Goal: Information Seeking & Learning: Learn about a topic

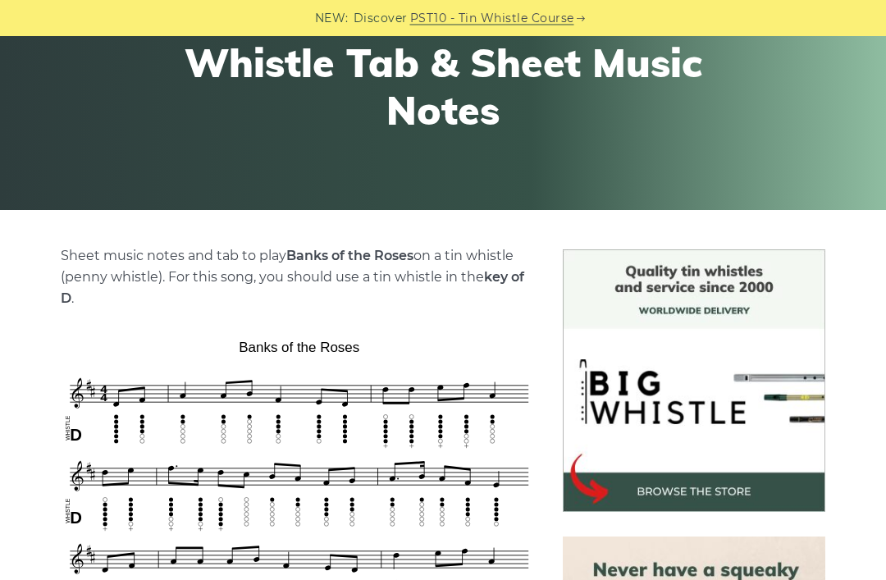
scroll to position [209, 0]
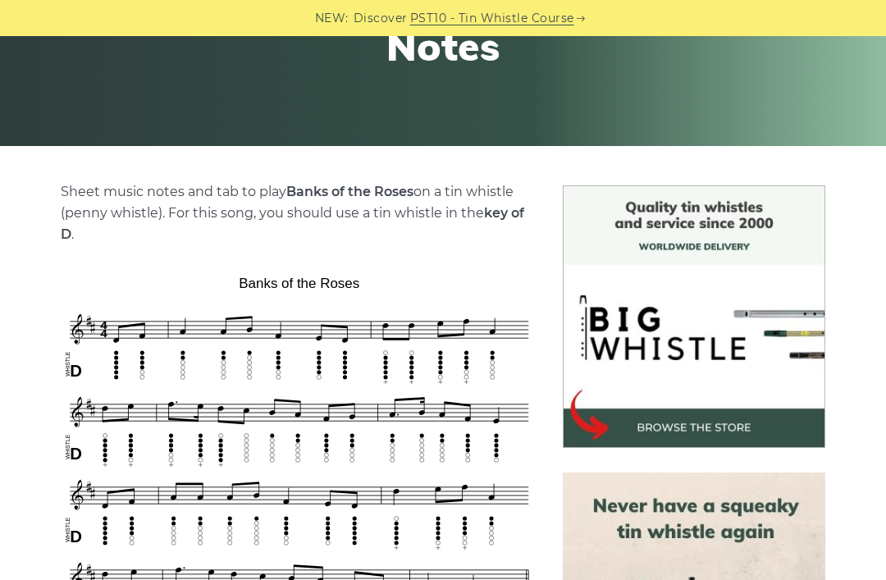
scroll to position [469, 0]
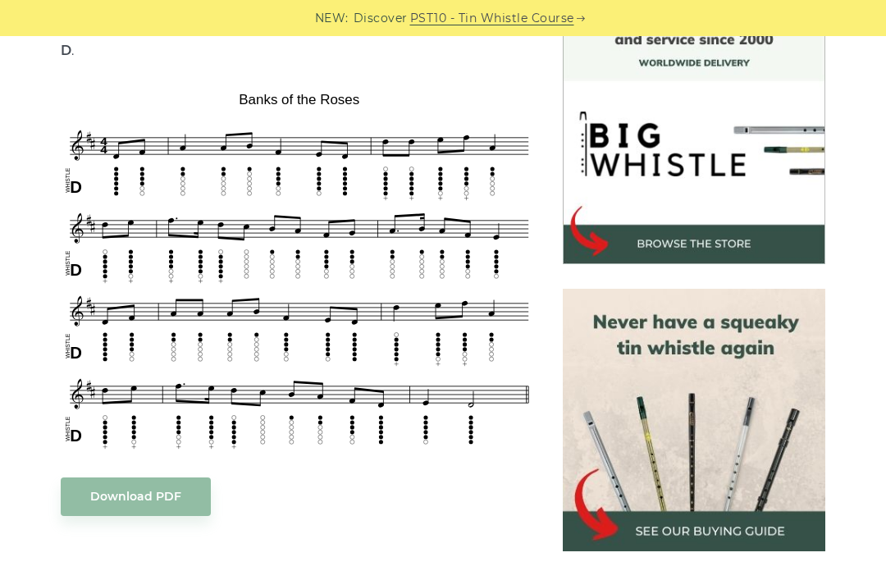
click at [639, 401] on img at bounding box center [694, 420] width 263 height 263
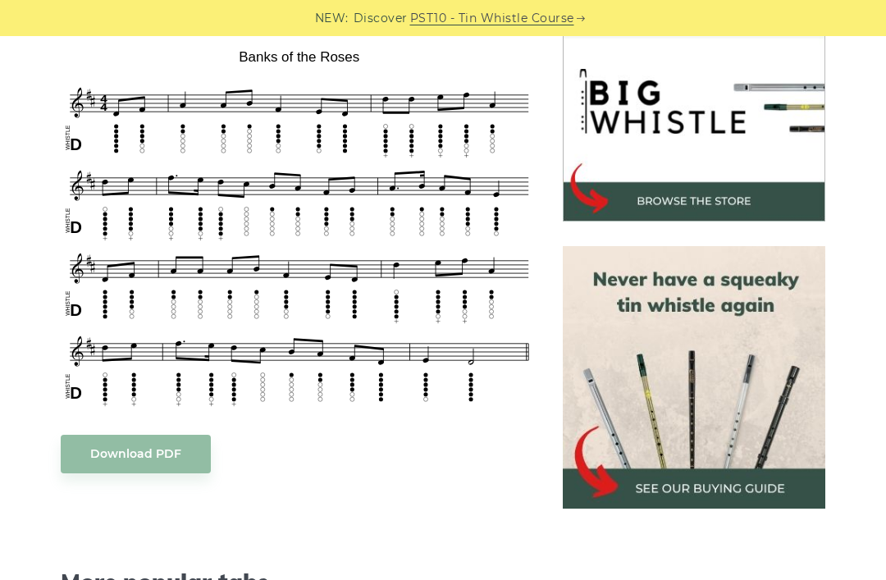
scroll to position [511, 0]
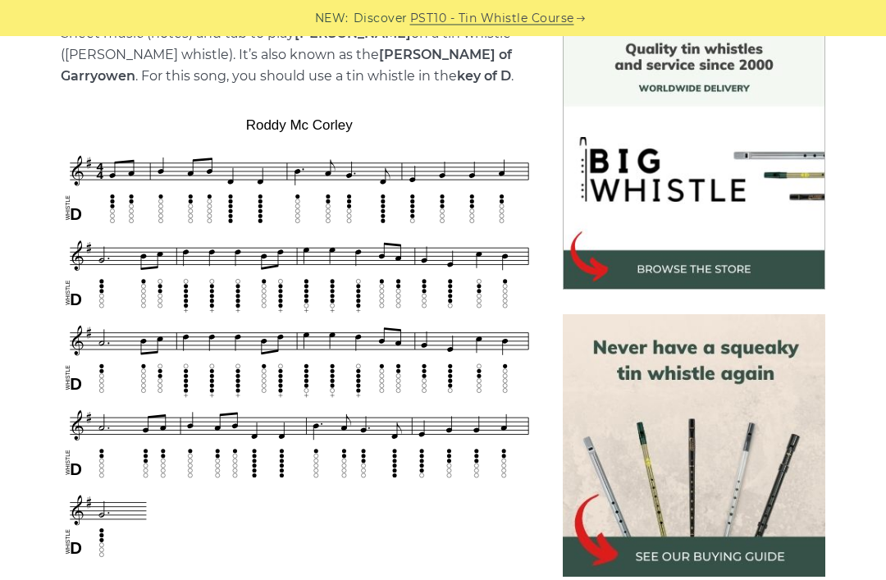
scroll to position [515, 0]
